Goal: Task Accomplishment & Management: Manage account settings

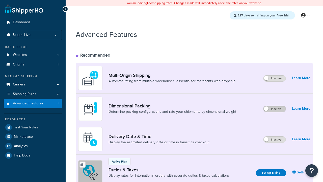
click at [275, 109] on label "Inactive" at bounding box center [274, 109] width 22 height 6
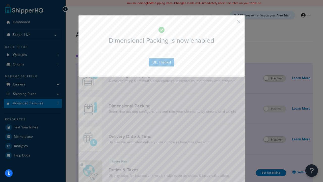
click at [231, 23] on button "button" at bounding box center [230, 23] width 1 height 1
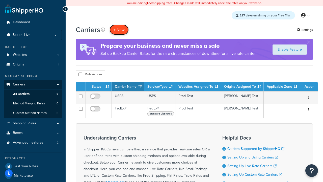
click at [119, 29] on button "+ New" at bounding box center [118, 29] width 19 height 10
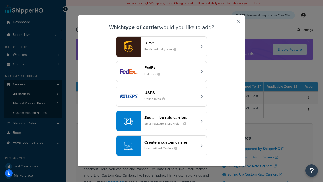
click at [170, 68] on header "FedEx" at bounding box center [170, 67] width 53 height 5
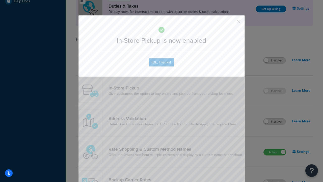
click at [231, 23] on button "button" at bounding box center [230, 23] width 1 height 1
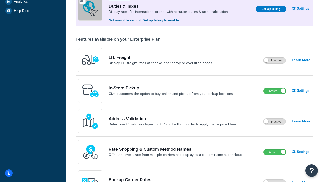
scroll to position [173, 0]
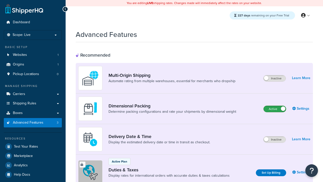
click at [275, 109] on label "Active" at bounding box center [274, 109] width 22 height 6
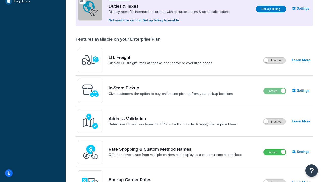
scroll to position [154, 0]
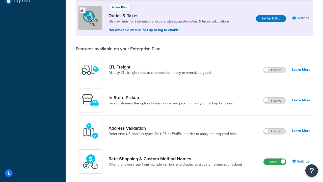
click at [275, 161] on label "Active" at bounding box center [274, 161] width 22 height 6
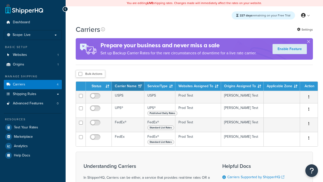
click at [80, 74] on input "checkbox" at bounding box center [80, 74] width 4 height 4
checkbox input "true"
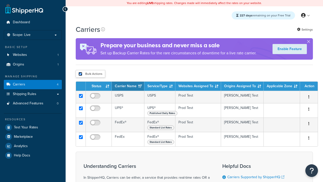
checkbox input "true"
click at [0, 0] on button "Delete" at bounding box center [0, 0] width 0 height 0
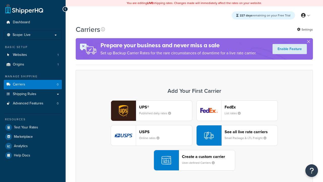
click at [194, 135] on div "UPS® Published daily rates FedEx List rates USPS Online rates See all live rate…" at bounding box center [194, 135] width 226 height 70
click at [194, 160] on div "Create a custom carrier User-defined Carriers" at bounding box center [208, 160] width 53 height 12
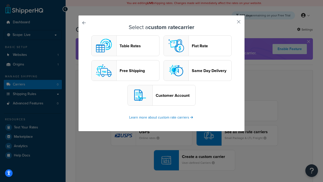
click at [125, 46] on header "Table Rates" at bounding box center [140, 45] width 40 height 5
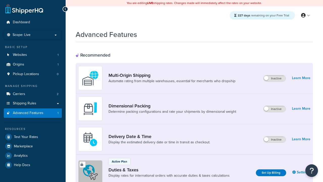
click at [275, 109] on label "Inactive" at bounding box center [274, 109] width 22 height 6
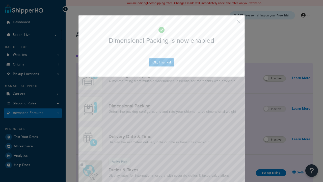
click at [231, 23] on button "button" at bounding box center [230, 23] width 1 height 1
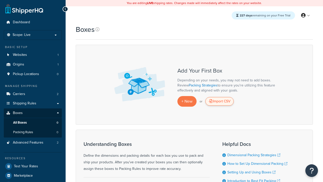
click at [219, 101] on div "Import CSV" at bounding box center [219, 101] width 28 height 9
